Goal: Task Accomplishment & Management: Manage account settings

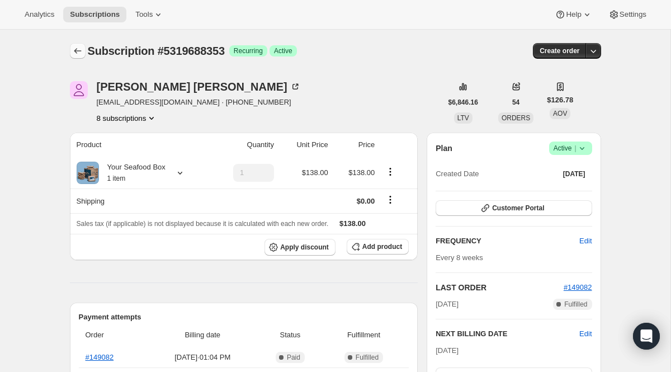
click at [84, 57] on button "Subscriptions" at bounding box center [78, 51] width 16 height 16
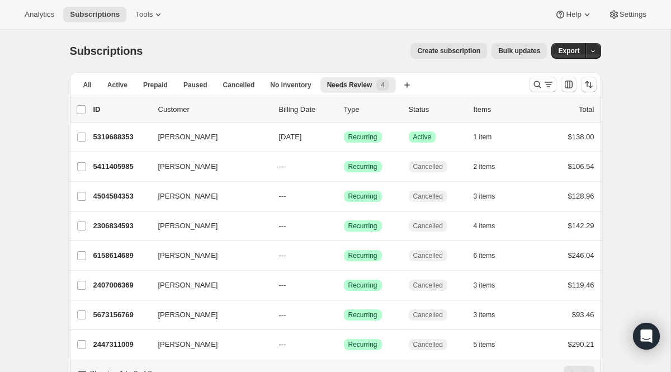
click at [536, 93] on div at bounding box center [563, 84] width 76 height 22
click at [538, 81] on icon "Search and filter results" at bounding box center [537, 84] width 11 height 11
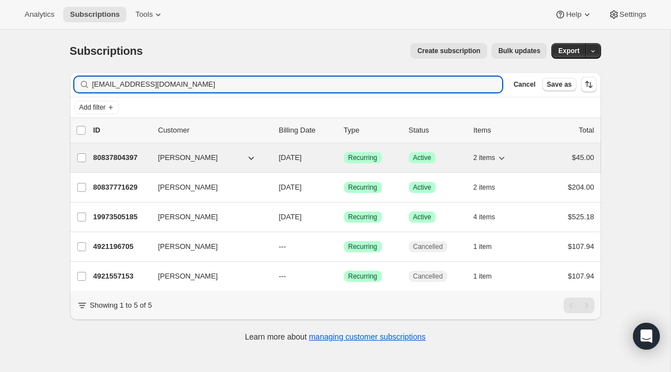
type input "[EMAIL_ADDRESS][DOMAIN_NAME]"
click at [363, 156] on span "Recurring" at bounding box center [363, 157] width 29 height 9
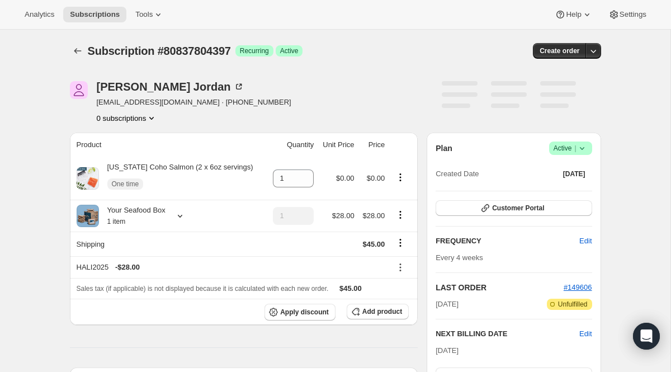
click at [556, 144] on span "Active |" at bounding box center [571, 148] width 34 height 11
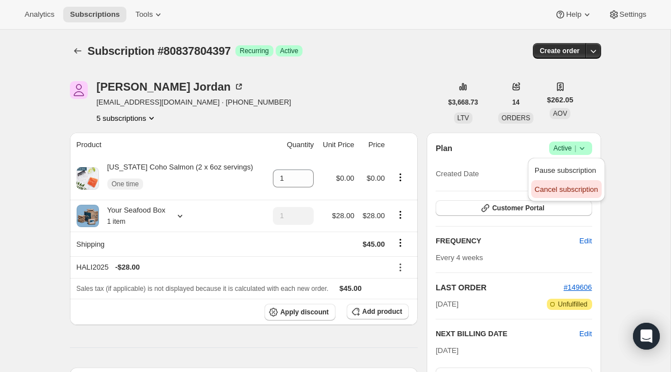
click at [561, 190] on span "Cancel subscription" at bounding box center [566, 189] width 63 height 8
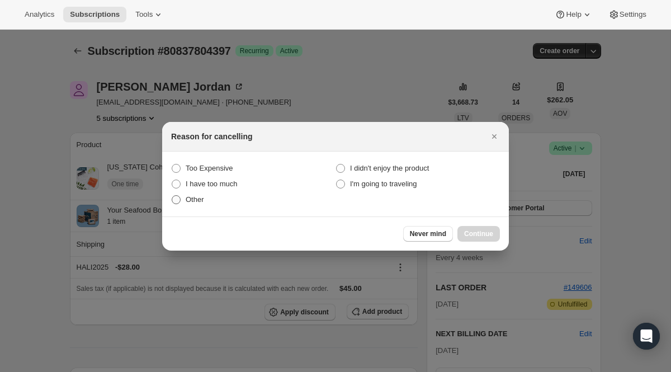
click at [200, 197] on span "Other" at bounding box center [195, 199] width 18 height 8
click at [172, 196] on input "Other" at bounding box center [172, 195] width 1 height 1
radio input "true"
click at [473, 228] on button "Continue" at bounding box center [479, 234] width 43 height 16
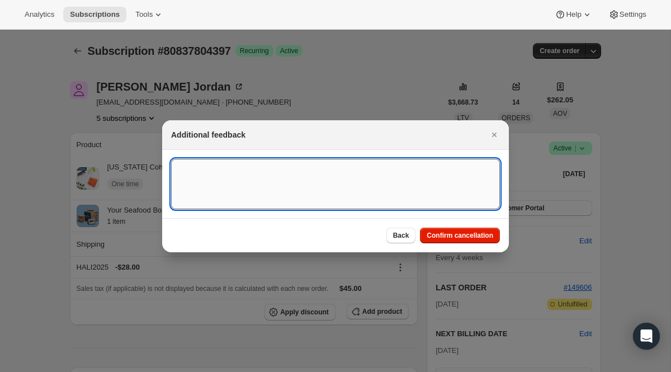
click at [295, 187] on textarea ":r1nk:" at bounding box center [335, 184] width 329 height 50
type textarea "Duplicate"
click at [484, 236] on span "Confirm cancellation" at bounding box center [460, 235] width 67 height 9
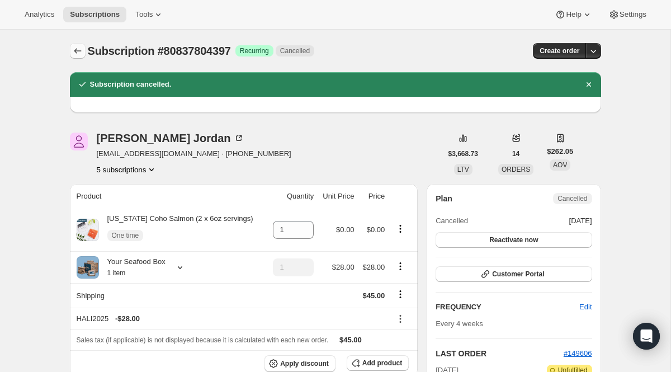
click at [74, 49] on icon "Subscriptions" at bounding box center [77, 50] width 11 height 11
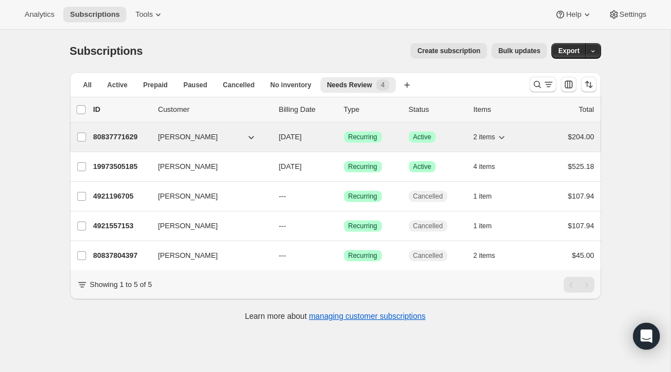
click at [362, 136] on span "Recurring" at bounding box center [363, 137] width 29 height 9
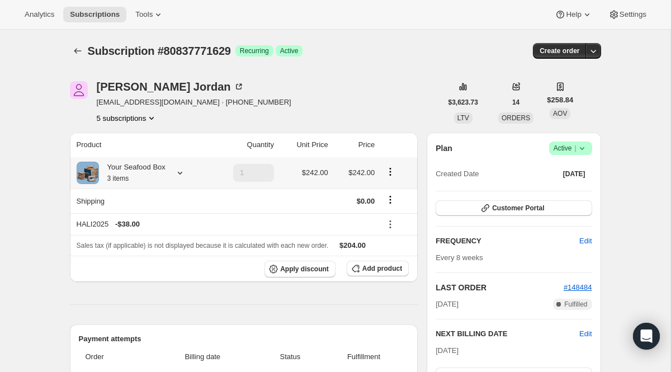
click at [186, 175] on icon at bounding box center [180, 172] width 11 height 11
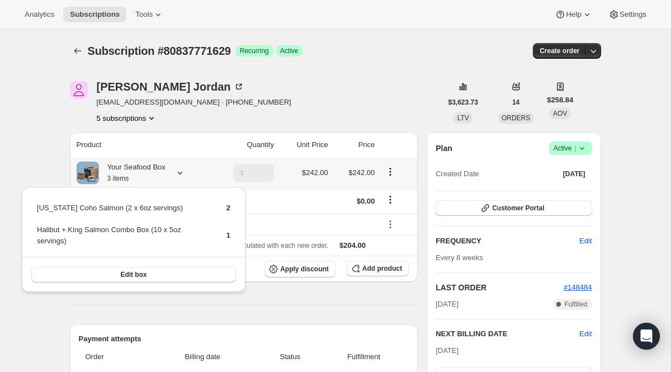
click at [186, 176] on icon at bounding box center [180, 172] width 11 height 11
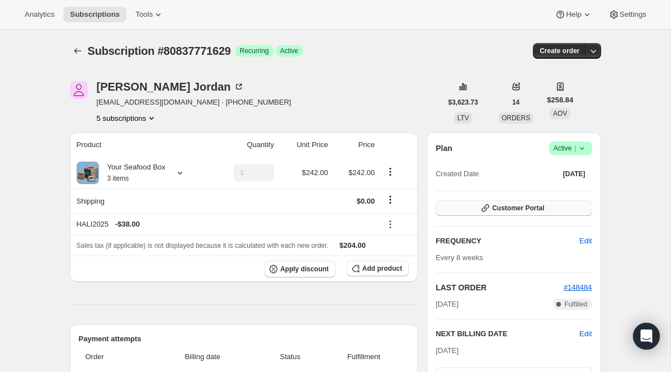
click at [520, 214] on button "Customer Portal" at bounding box center [514, 208] width 156 height 16
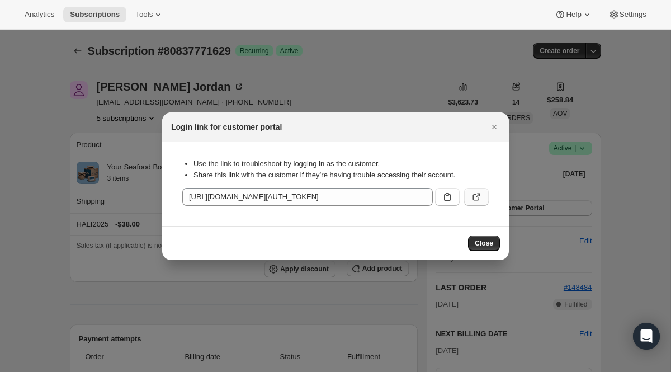
click at [479, 200] on icon ":r1vs:" at bounding box center [476, 196] width 11 height 11
click at [493, 129] on icon "Close" at bounding box center [494, 126] width 11 height 11
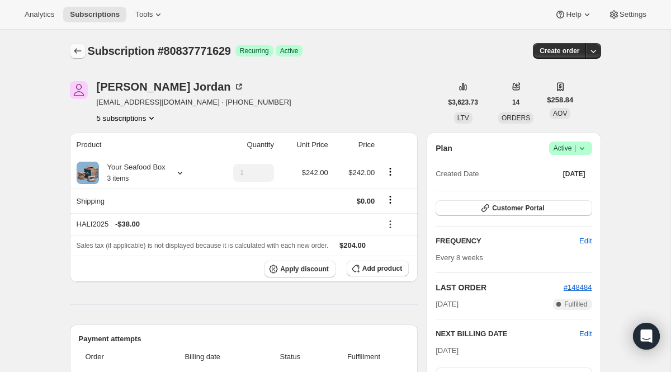
click at [73, 58] on button "Subscriptions" at bounding box center [78, 51] width 16 height 16
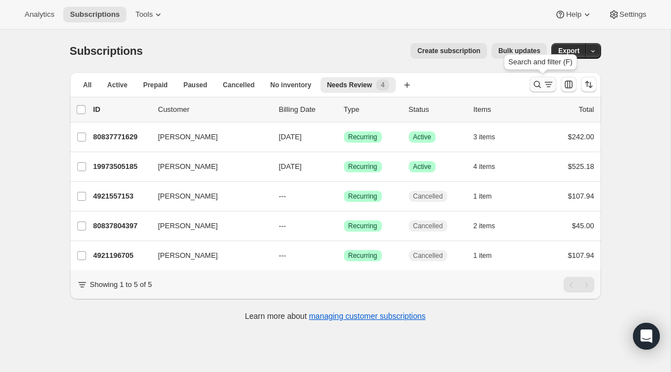
click at [534, 87] on icon "Search and filter results" at bounding box center [537, 84] width 11 height 11
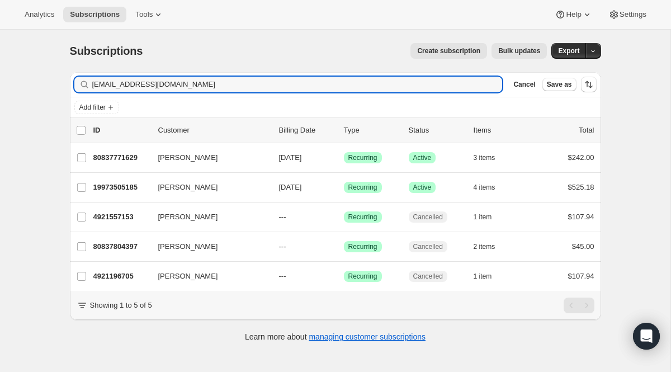
drag, startPoint x: 273, startPoint y: 82, endPoint x: 21, endPoint y: 68, distance: 252.7
click at [21, 68] on div "Subscriptions. This page is ready Subscriptions Create subscription Bulk update…" at bounding box center [335, 216] width 671 height 372
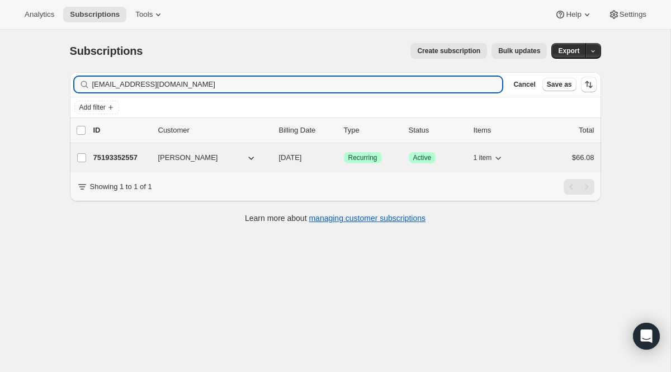
type input "[EMAIL_ADDRESS][DOMAIN_NAME]"
click at [361, 159] on span "Recurring" at bounding box center [363, 157] width 29 height 9
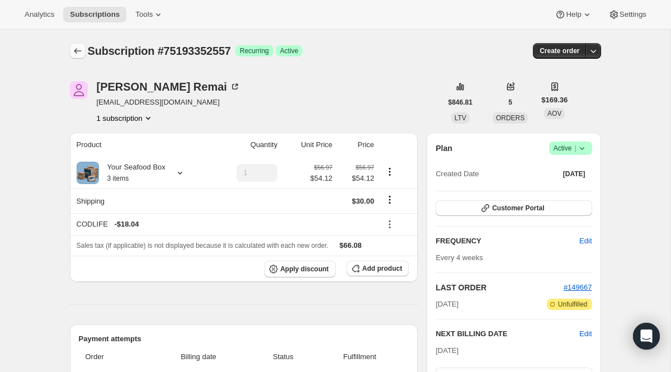
click at [77, 54] on icon "Subscriptions" at bounding box center [77, 50] width 11 height 11
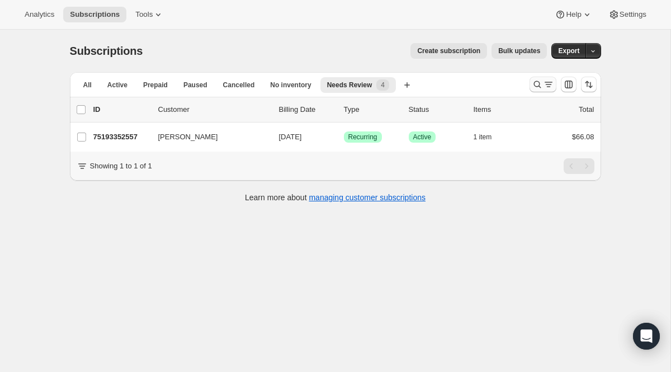
click at [532, 88] on icon "Search and filter results" at bounding box center [537, 84] width 11 height 11
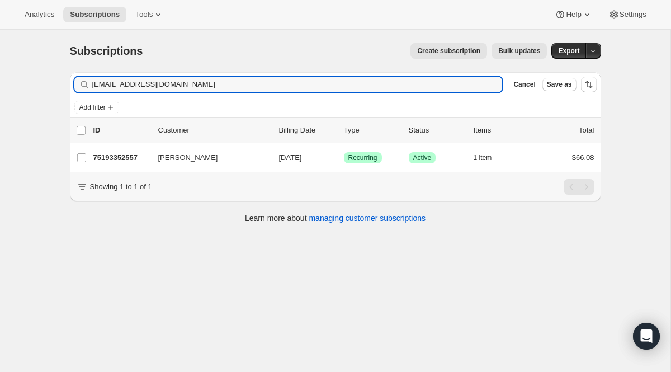
drag, startPoint x: 261, startPoint y: 90, endPoint x: 1, endPoint y: 50, distance: 263.8
click at [1, 50] on div "Subscriptions. This page is ready Subscriptions Create subscription Bulk update…" at bounding box center [335, 216] width 671 height 372
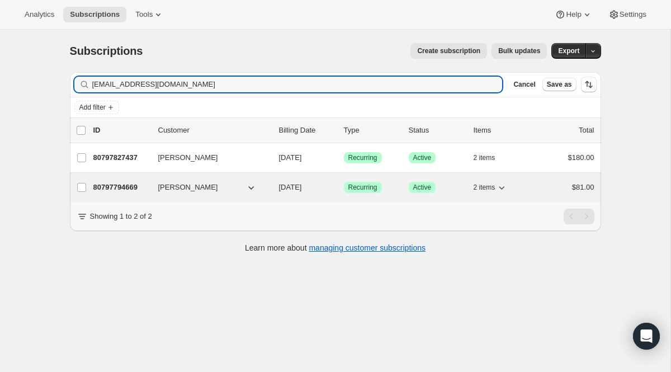
type input "[EMAIL_ADDRESS][DOMAIN_NAME]"
click at [351, 186] on span "Recurring" at bounding box center [363, 187] width 29 height 9
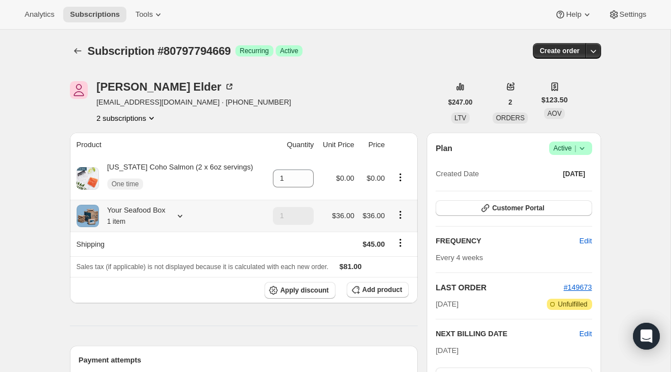
click at [186, 214] on icon at bounding box center [180, 215] width 11 height 11
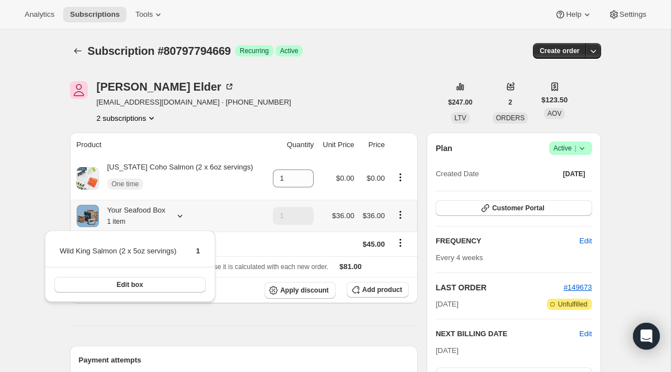
click at [186, 214] on icon at bounding box center [180, 215] width 11 height 11
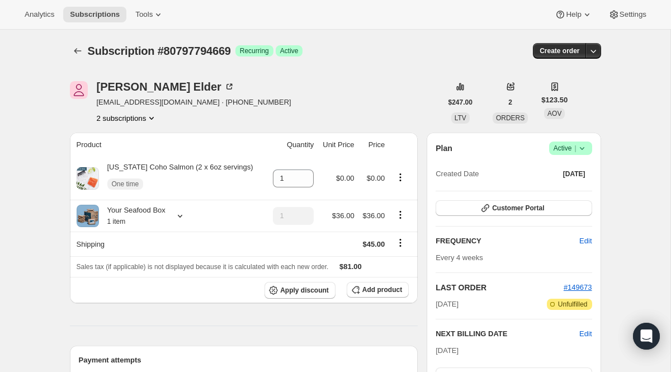
click at [576, 152] on span "|" at bounding box center [576, 148] width 2 height 9
click at [559, 184] on span "Cancel subscription" at bounding box center [566, 189] width 63 height 11
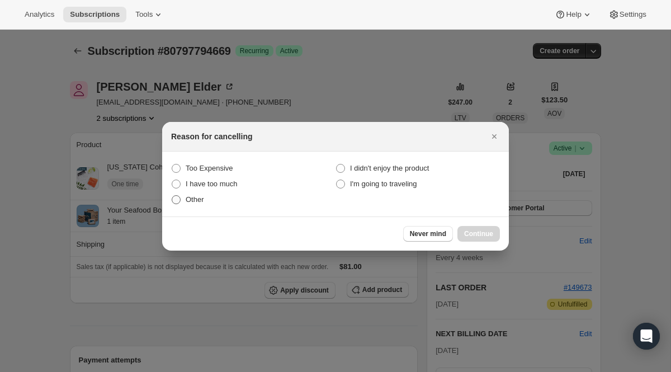
click at [197, 203] on span "Other" at bounding box center [195, 199] width 18 height 11
click at [172, 196] on input "Other" at bounding box center [172, 195] width 1 height 1
radio input "true"
click at [469, 227] on button "Continue" at bounding box center [479, 234] width 43 height 16
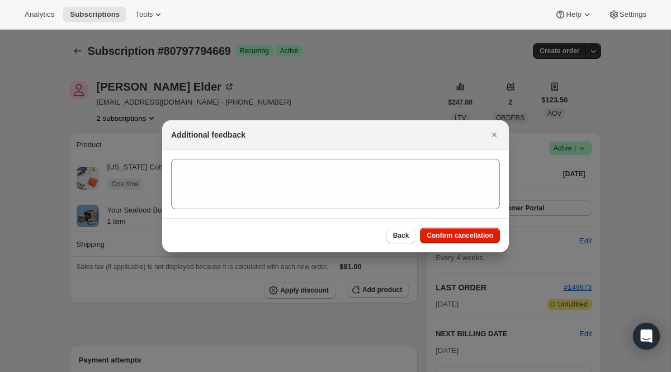
click at [356, 211] on section ":r2a2:" at bounding box center [335, 184] width 347 height 68
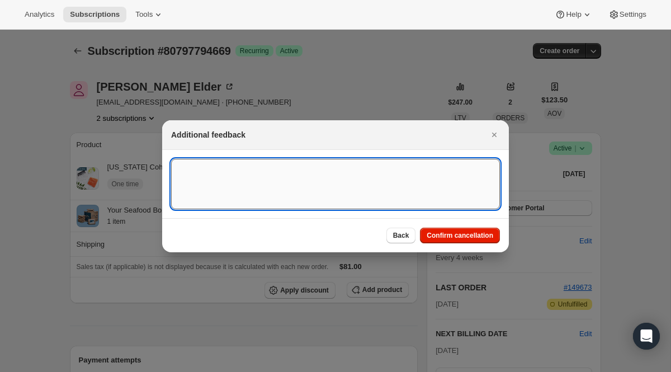
click at [353, 203] on textarea ":r2a2:" at bounding box center [335, 184] width 329 height 50
type textarea "Duplicate"
click at [435, 230] on button "Confirm cancellation" at bounding box center [460, 236] width 80 height 16
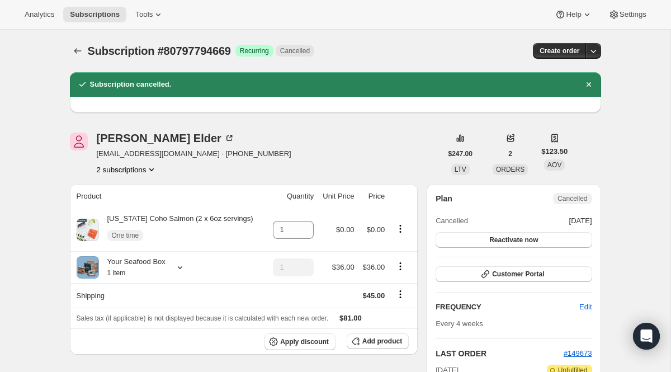
click at [153, 173] on icon "Product actions" at bounding box center [151, 169] width 11 height 11
click at [139, 209] on span "80797827437" at bounding box center [126, 209] width 78 height 11
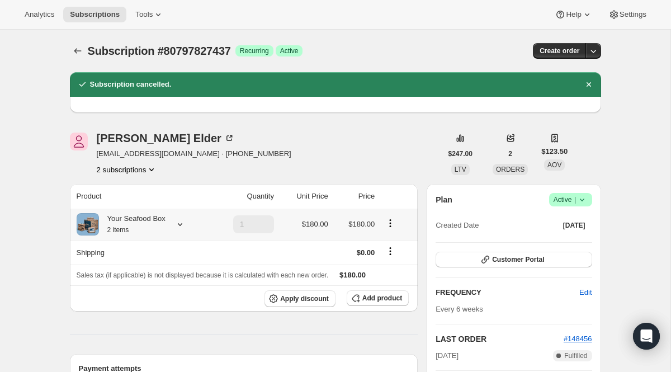
click at [180, 222] on icon at bounding box center [180, 224] width 11 height 11
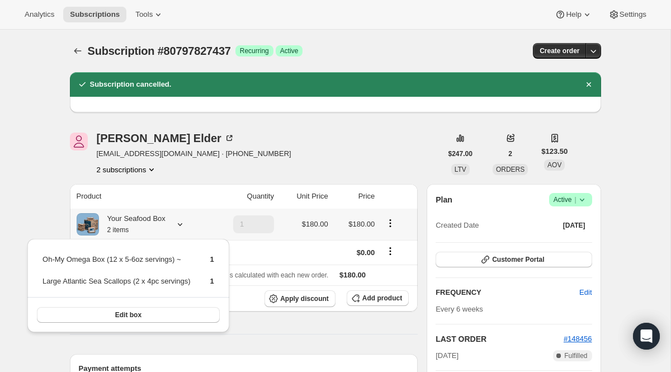
click at [184, 216] on div "Your Seafood Box 2 items" at bounding box center [142, 224] width 130 height 22
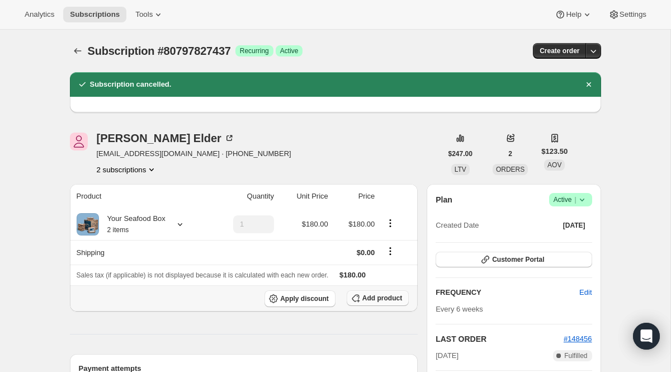
click at [384, 293] on button "Add product" at bounding box center [378, 298] width 62 height 16
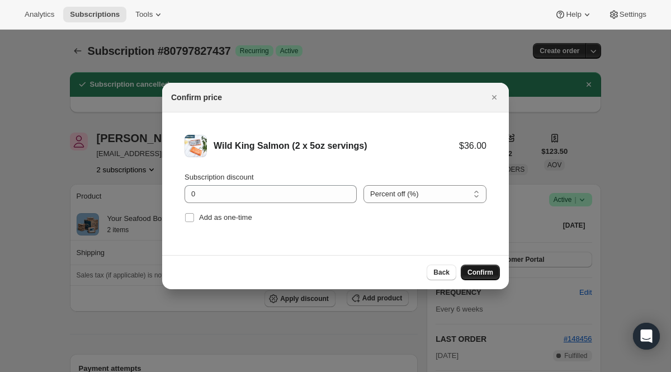
click at [476, 273] on span "Confirm" at bounding box center [481, 272] width 26 height 9
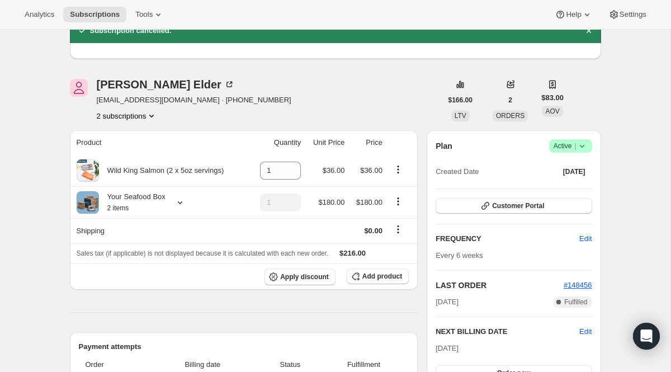
scroll to position [151, 0]
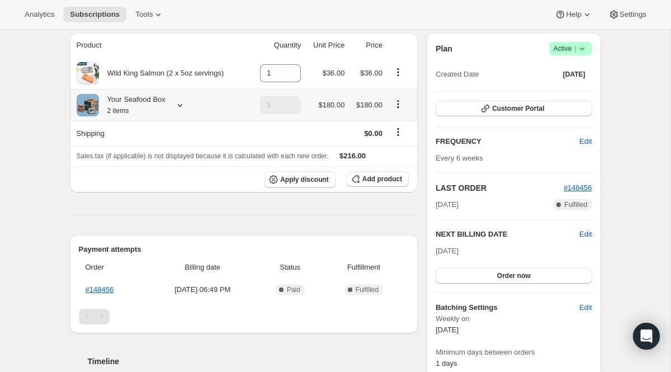
click at [182, 103] on icon at bounding box center [180, 105] width 11 height 11
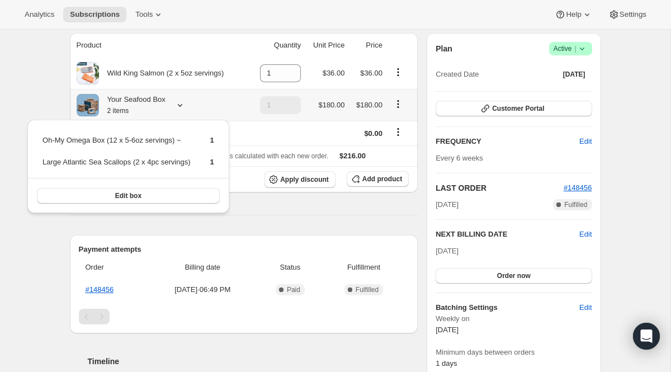
click at [182, 103] on icon at bounding box center [180, 105] width 11 height 11
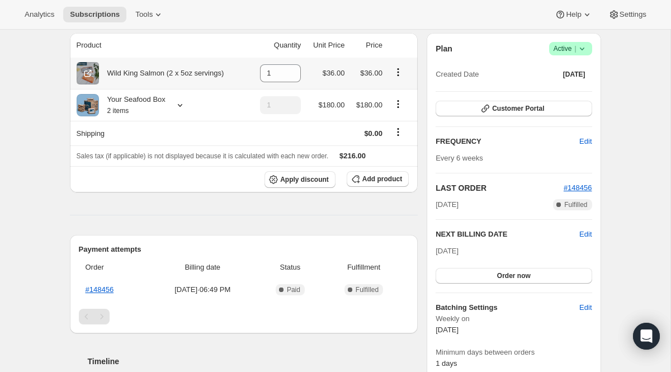
scroll to position [0, 0]
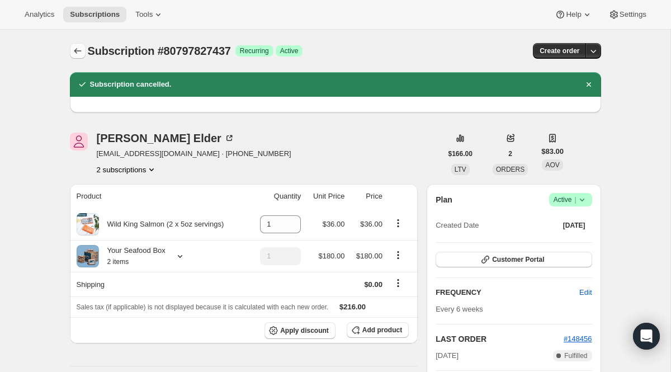
click at [79, 54] on icon "Subscriptions" at bounding box center [77, 50] width 11 height 11
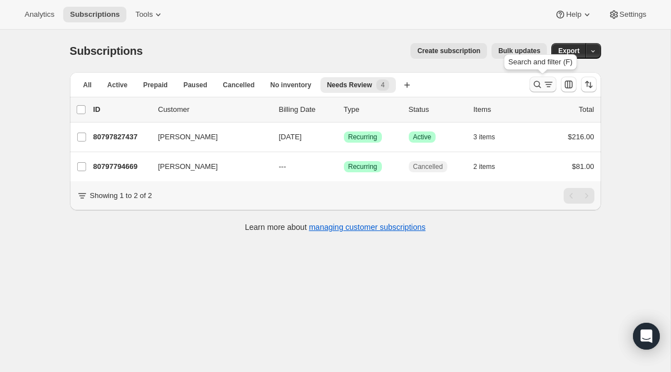
click at [551, 88] on icon "Search and filter results" at bounding box center [548, 84] width 11 height 11
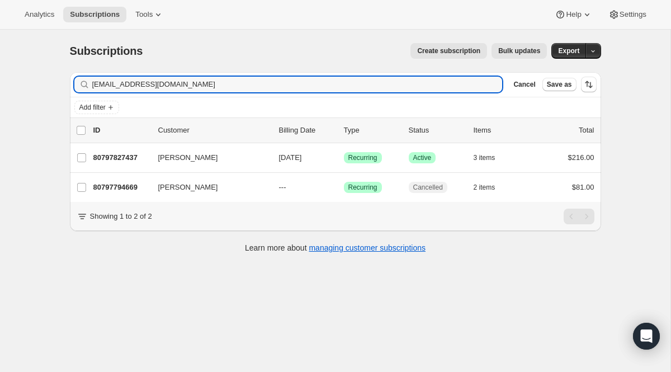
drag, startPoint x: 183, startPoint y: 82, endPoint x: 31, endPoint y: 76, distance: 151.7
click at [31, 76] on div "Subscriptions. This page is ready Subscriptions Create subscription Bulk update…" at bounding box center [335, 216] width 671 height 372
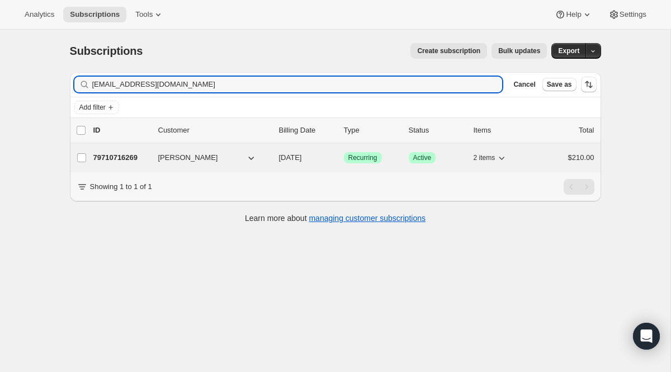
type input "[EMAIL_ADDRESS][DOMAIN_NAME]"
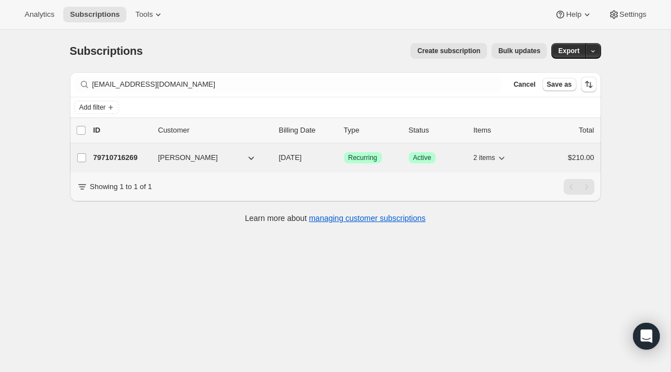
click at [353, 156] on span "Recurring" at bounding box center [363, 157] width 29 height 9
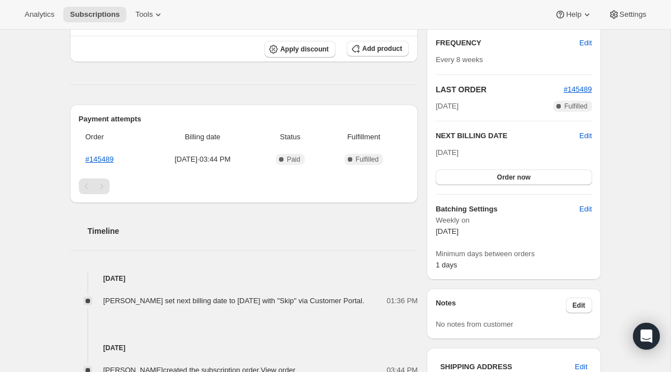
scroll to position [125, 0]
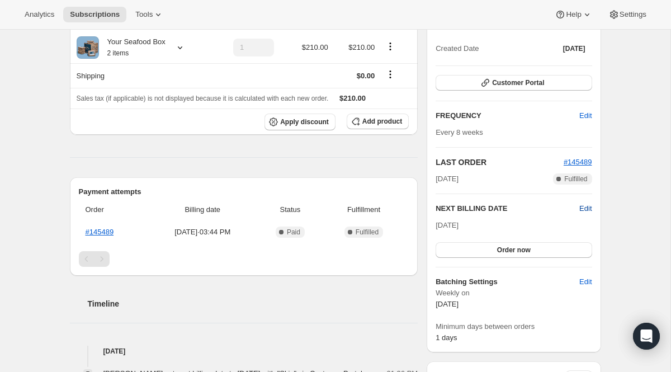
click at [580, 206] on span "Edit" at bounding box center [586, 208] width 12 height 11
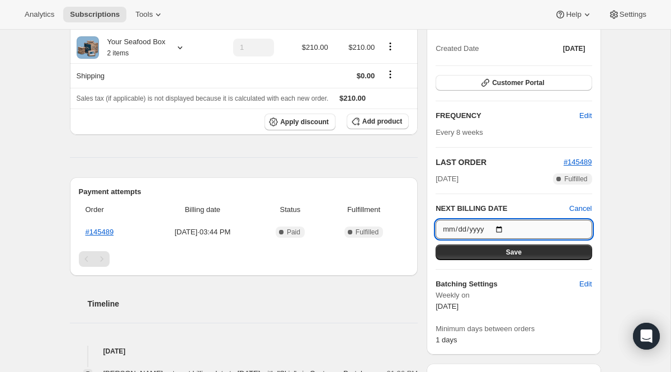
click at [500, 228] on input "[DATE]" at bounding box center [514, 229] width 156 height 19
type input "[DATE]"
click at [506, 256] on button "Save" at bounding box center [514, 252] width 156 height 16
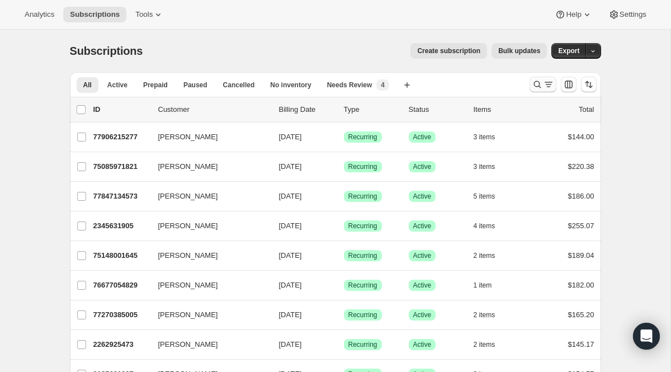
click at [537, 87] on icon "Search and filter results" at bounding box center [537, 84] width 11 height 11
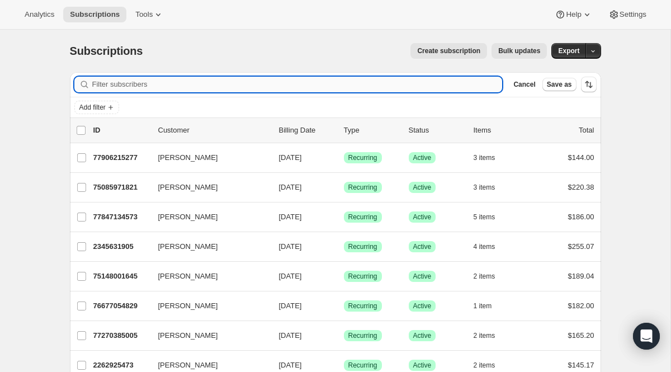
paste input "pagliucojoan@gmail.com"
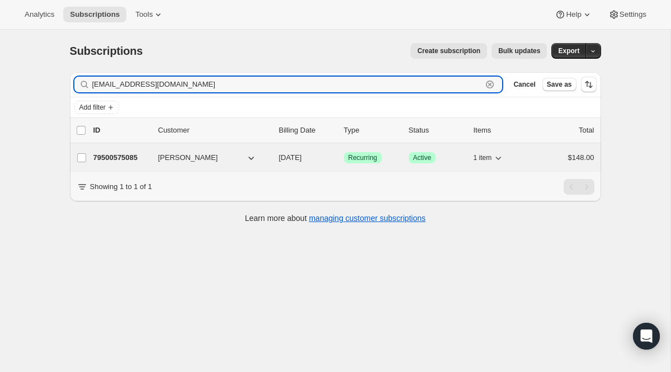
type input "pagliucojoan@gmail.com"
click at [363, 159] on span "Recurring" at bounding box center [363, 157] width 29 height 9
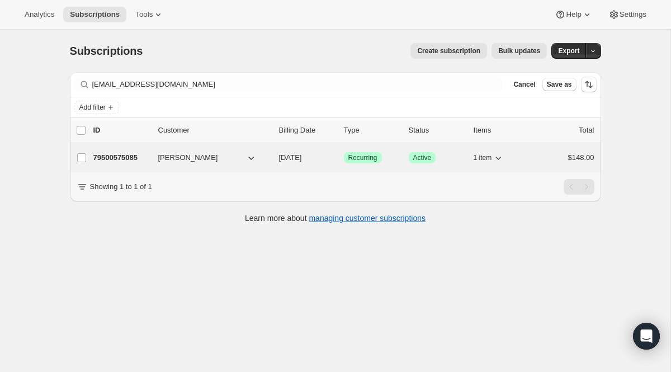
click at [362, 159] on span "Recurring" at bounding box center [363, 157] width 29 height 9
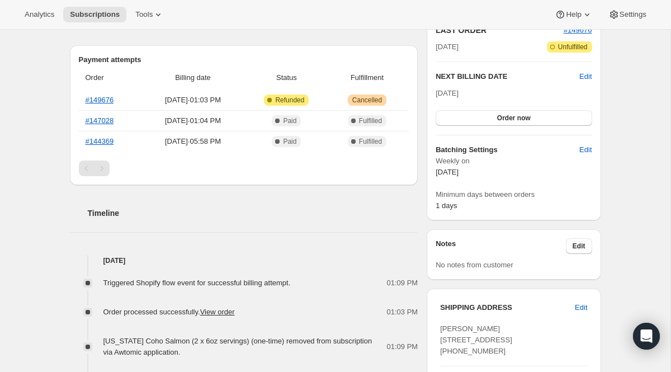
scroll to position [258, 0]
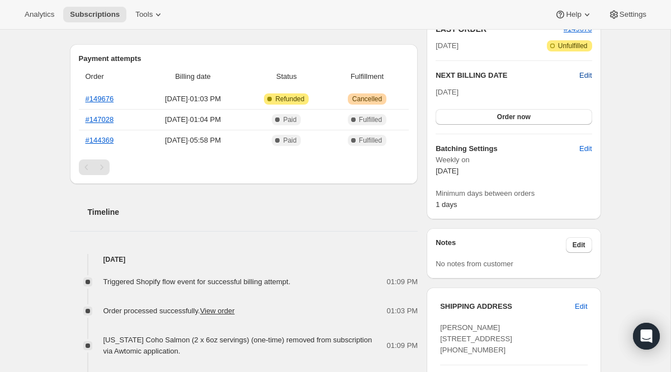
click at [585, 73] on span "Edit" at bounding box center [586, 75] width 12 height 11
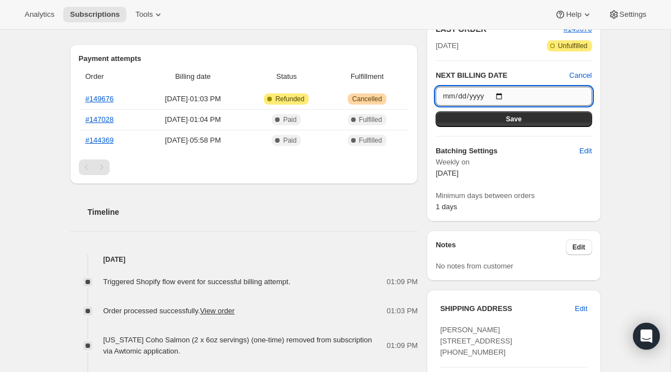
click at [501, 93] on input "2025-11-21" at bounding box center [514, 96] width 156 height 19
type input "2025-10-10"
click at [527, 123] on button "Save" at bounding box center [514, 119] width 156 height 16
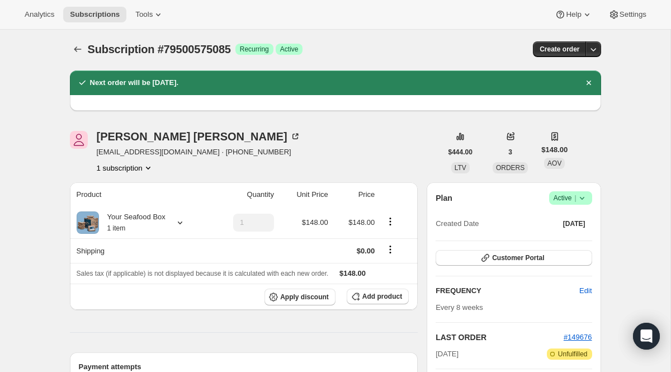
scroll to position [0, 0]
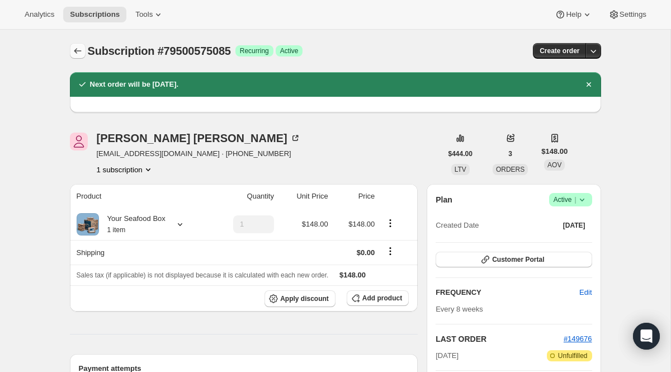
click at [80, 54] on icon "Subscriptions" at bounding box center [77, 50] width 11 height 11
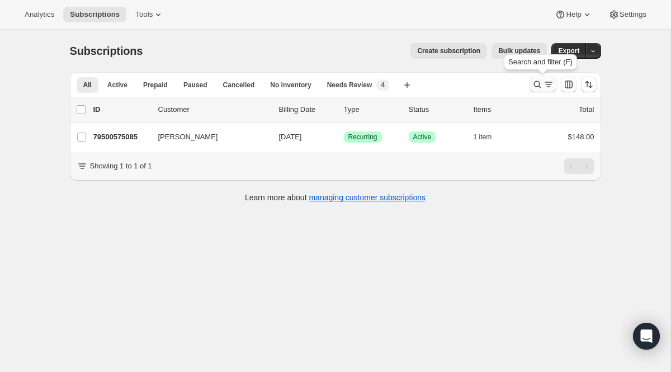
click at [539, 84] on icon "Search and filter results" at bounding box center [537, 84] width 11 height 11
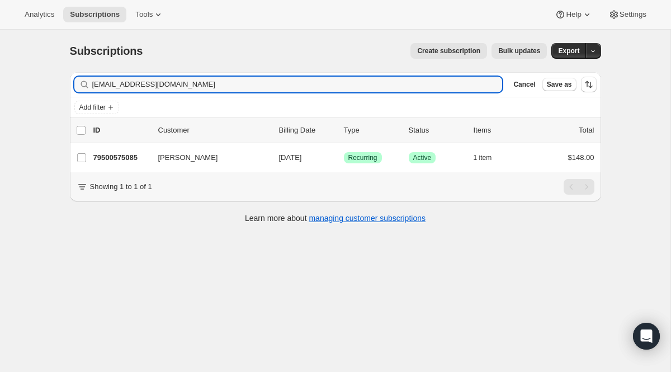
drag, startPoint x: 286, startPoint y: 91, endPoint x: 53, endPoint y: 68, distance: 233.9
click at [53, 68] on div "Subscriptions. This page is ready Subscriptions Create subscription Bulk update…" at bounding box center [335, 216] width 671 height 372
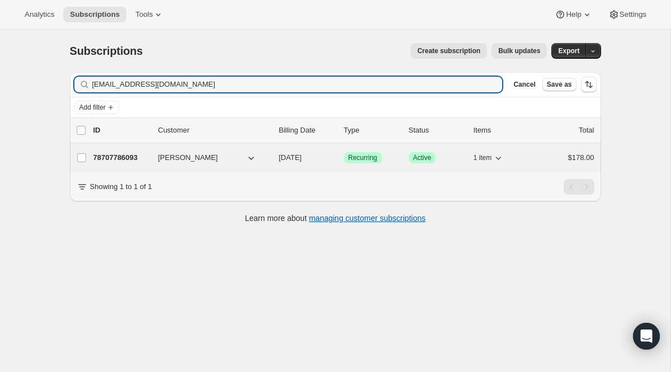
type input "lindsaykhaas@gmail.com"
click at [369, 154] on span "Recurring" at bounding box center [363, 157] width 29 height 9
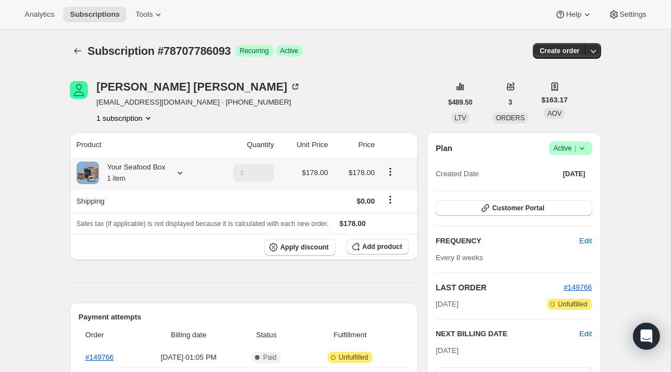
click at [184, 170] on icon at bounding box center [180, 172] width 11 height 11
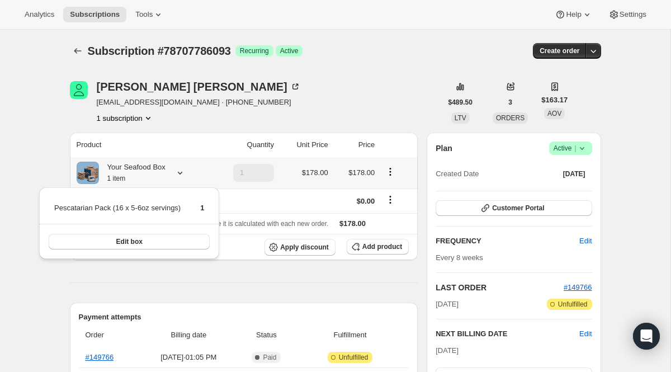
click at [184, 170] on icon at bounding box center [180, 172] width 11 height 11
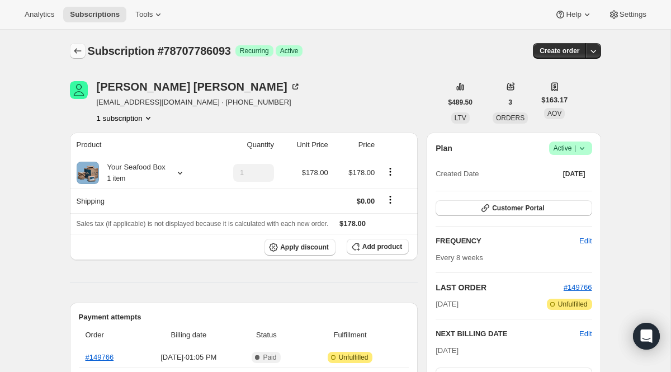
click at [74, 47] on icon "Subscriptions" at bounding box center [77, 50] width 11 height 11
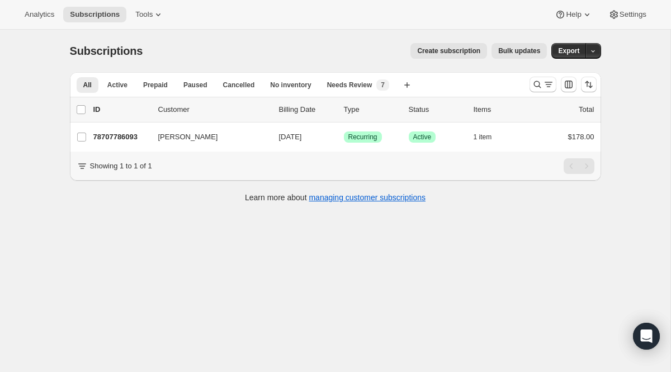
click at [528, 79] on div at bounding box center [563, 84] width 76 height 22
click at [534, 81] on icon "Search and filter results" at bounding box center [537, 84] width 11 height 11
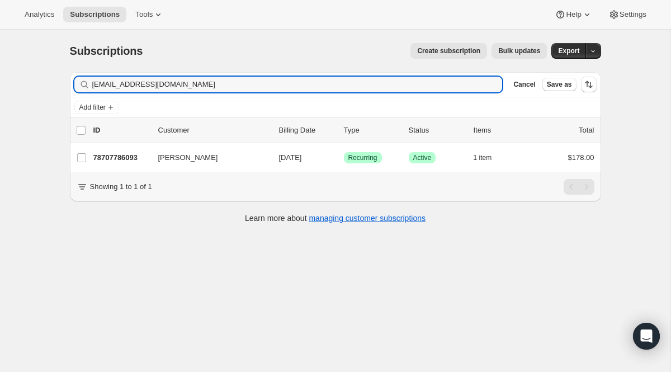
drag, startPoint x: 244, startPoint y: 83, endPoint x: 41, endPoint y: 78, distance: 203.1
click at [41, 78] on div "Subscriptions. This page is ready Subscriptions Create subscription Bulk update…" at bounding box center [335, 216] width 671 height 372
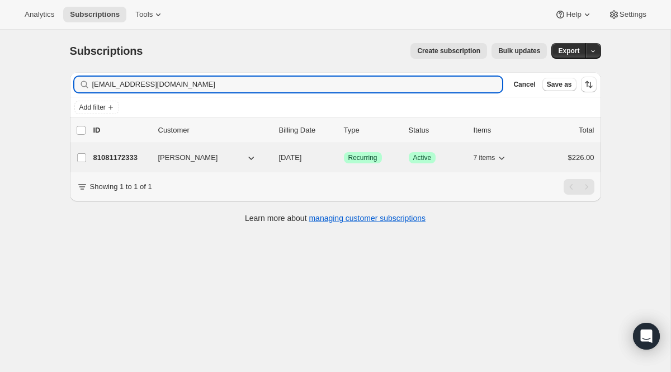
type input "lisalaney1005@yahoo.com"
click at [355, 153] on span "Recurring" at bounding box center [363, 157] width 29 height 9
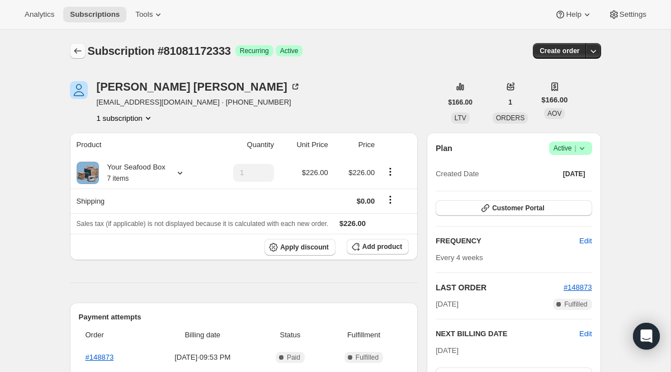
click at [74, 58] on div "Subscription #81081172333. This page is ready Subscription #81081172333 Success…" at bounding box center [336, 51] width 532 height 43
click at [73, 44] on button "Subscriptions" at bounding box center [78, 51] width 16 height 16
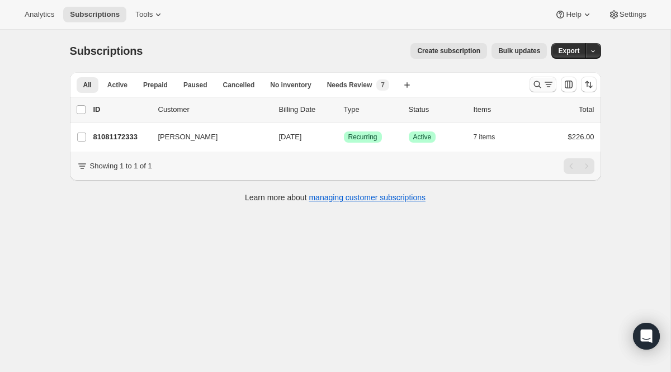
click at [536, 85] on icon "Search and filter results" at bounding box center [537, 84] width 11 height 11
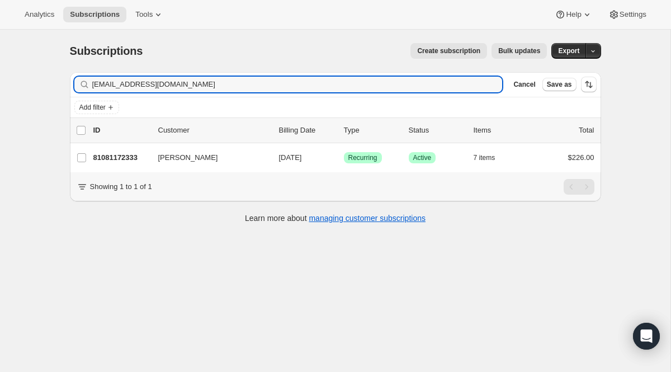
drag, startPoint x: 271, startPoint y: 84, endPoint x: 37, endPoint y: 44, distance: 236.8
click at [37, 44] on div "Subscriptions. This page is ready Subscriptions Create subscription Bulk update…" at bounding box center [335, 216] width 671 height 372
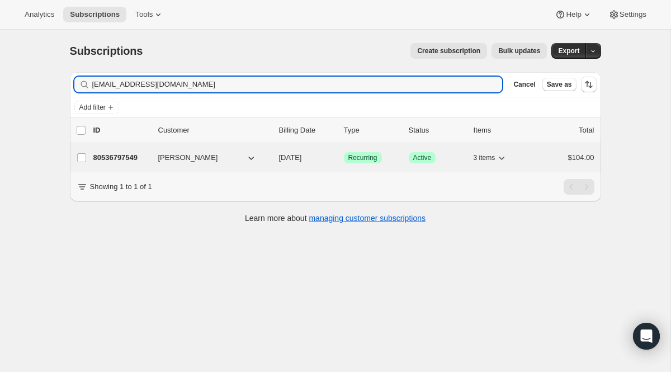
type input "nancyscasa@gmail.com"
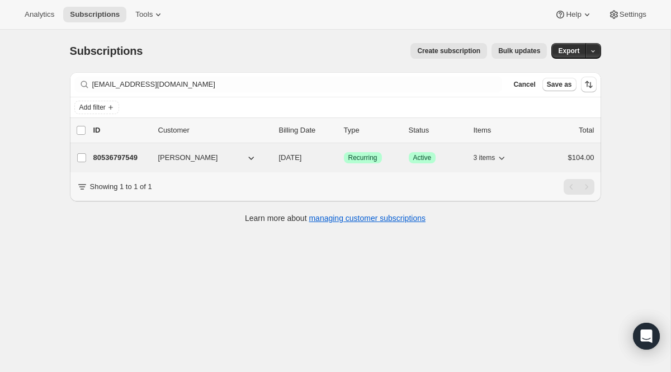
click at [350, 155] on span "Recurring" at bounding box center [363, 157] width 29 height 9
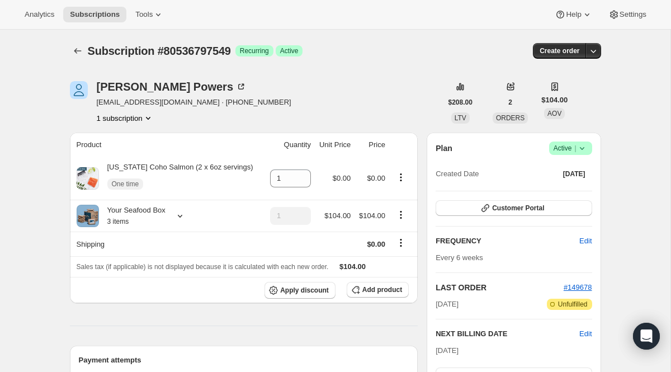
click at [560, 151] on span "Active |" at bounding box center [571, 148] width 34 height 11
click at [546, 170] on span "Pause subscription" at bounding box center [566, 170] width 62 height 8
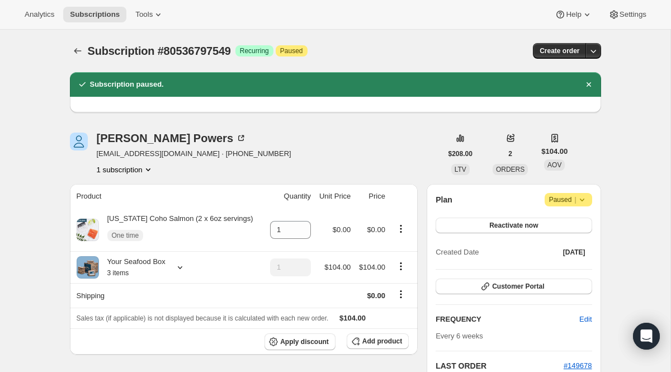
click at [77, 49] on icon "Subscriptions" at bounding box center [77, 50] width 11 height 11
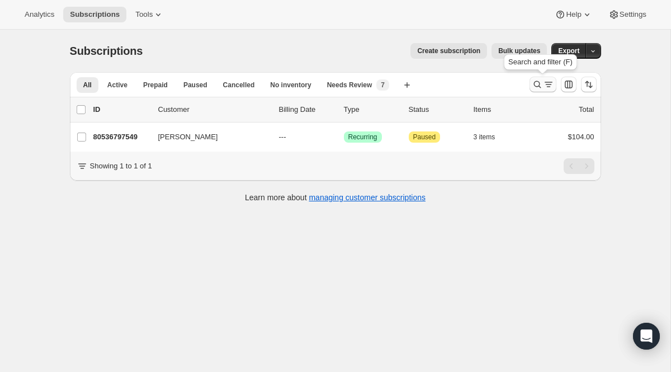
click at [544, 81] on icon "Search and filter results" at bounding box center [548, 84] width 11 height 11
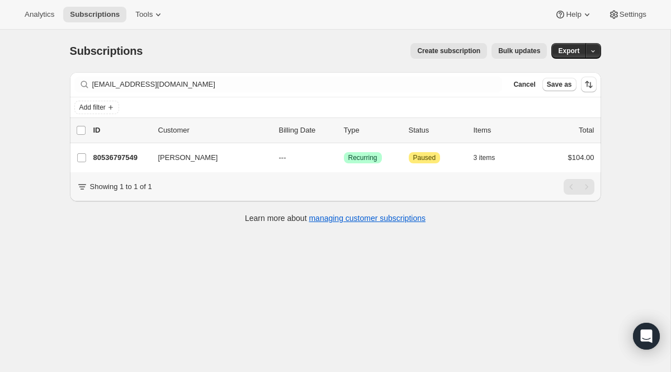
drag, startPoint x: 232, startPoint y: 88, endPoint x: 116, endPoint y: 64, distance: 118.3
click at [116, 64] on div "Subscriptions. This page is ready Subscriptions Create subscription Bulk update…" at bounding box center [336, 132] width 558 height 205
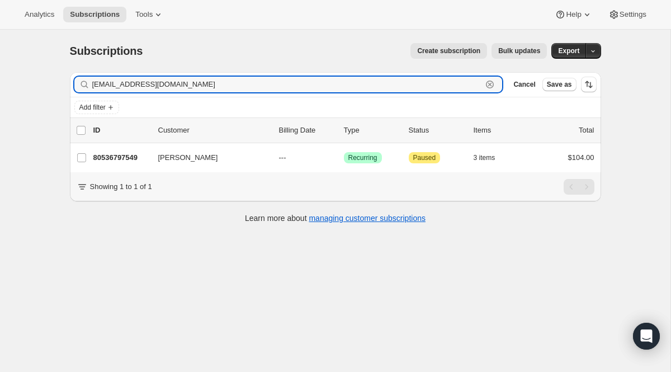
paste input "jtr424"
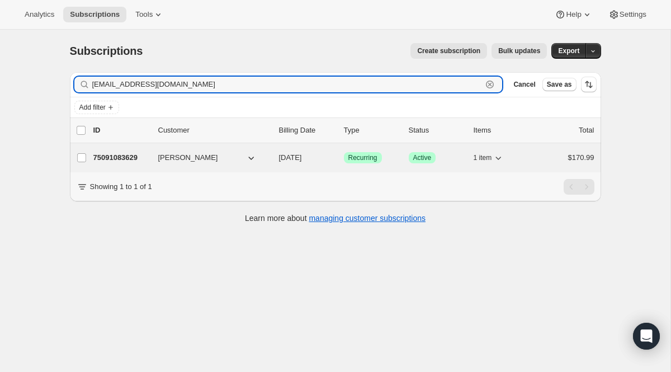
type input "jtr424@gmail.com"
click at [365, 158] on span "Recurring" at bounding box center [363, 157] width 29 height 9
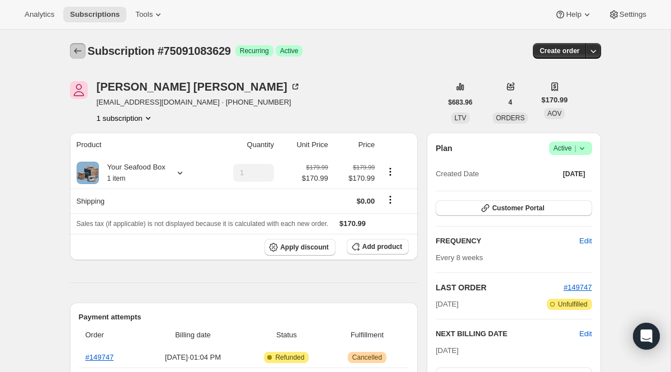
click at [72, 53] on icon "Subscriptions" at bounding box center [77, 50] width 11 height 11
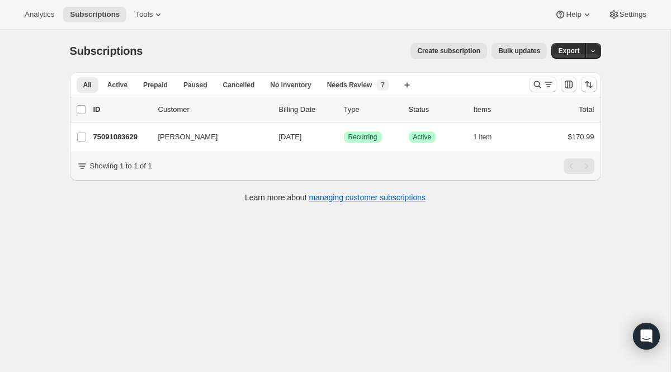
click at [532, 93] on div at bounding box center [563, 84] width 76 height 22
click at [539, 83] on icon "Search and filter results" at bounding box center [537, 84] width 11 height 11
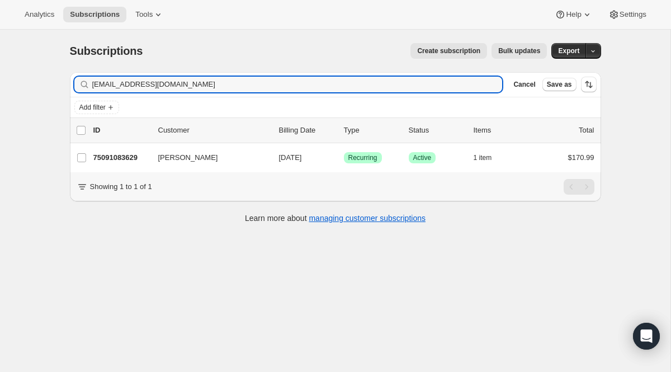
drag, startPoint x: 262, startPoint y: 81, endPoint x: 60, endPoint y: 71, distance: 202.8
click at [60, 71] on div "Subscriptions. This page is ready Subscriptions Create subscription Bulk update…" at bounding box center [336, 132] width 558 height 205
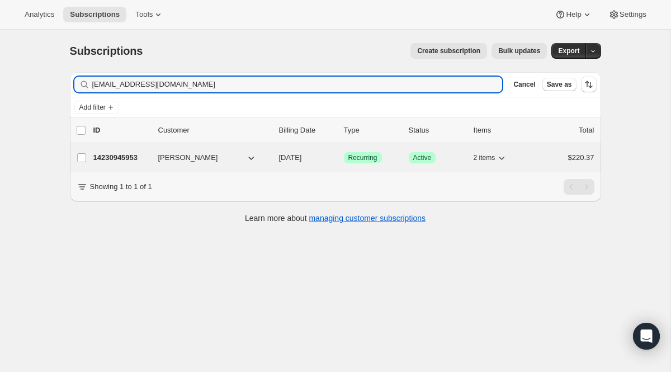
type input "cp95678@outlook.com"
click at [359, 155] on span "Recurring" at bounding box center [363, 157] width 29 height 9
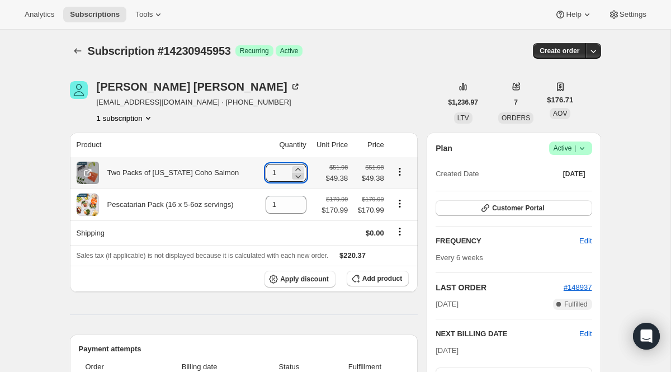
click at [293, 176] on icon at bounding box center [298, 176] width 11 height 11
type input "0"
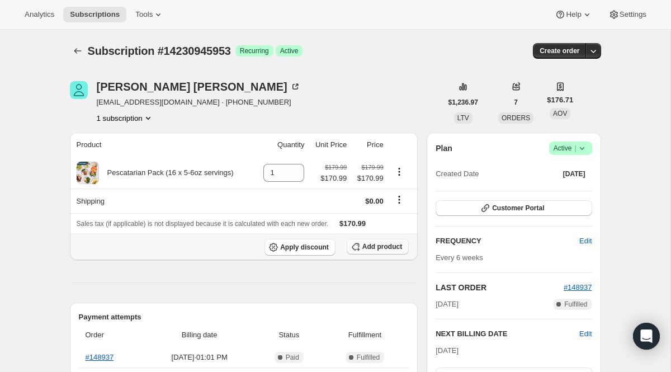
click at [366, 254] on button "Add product" at bounding box center [378, 247] width 62 height 16
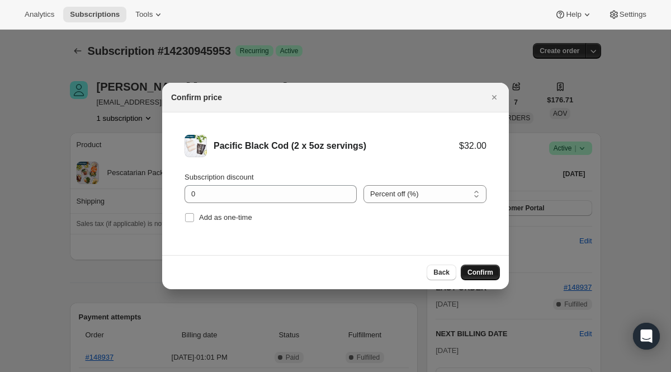
click at [470, 269] on span "Confirm" at bounding box center [481, 272] width 26 height 9
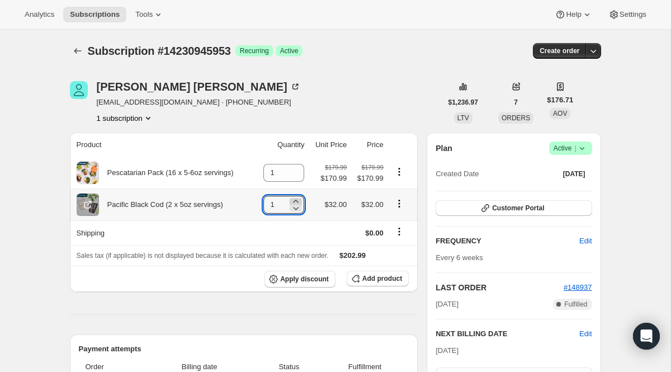
click at [295, 201] on icon at bounding box center [296, 201] width 5 height 3
type input "2"
click at [467, 206] on button "Customer Portal" at bounding box center [514, 208] width 156 height 16
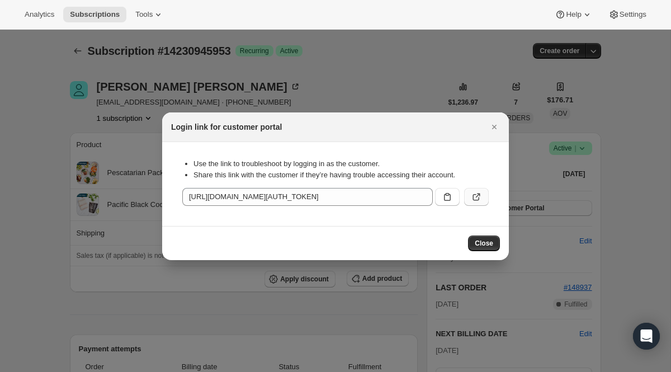
click at [478, 201] on icon ":r1hb:" at bounding box center [476, 196] width 11 height 11
